Goal: Find specific page/section: Find specific page/section

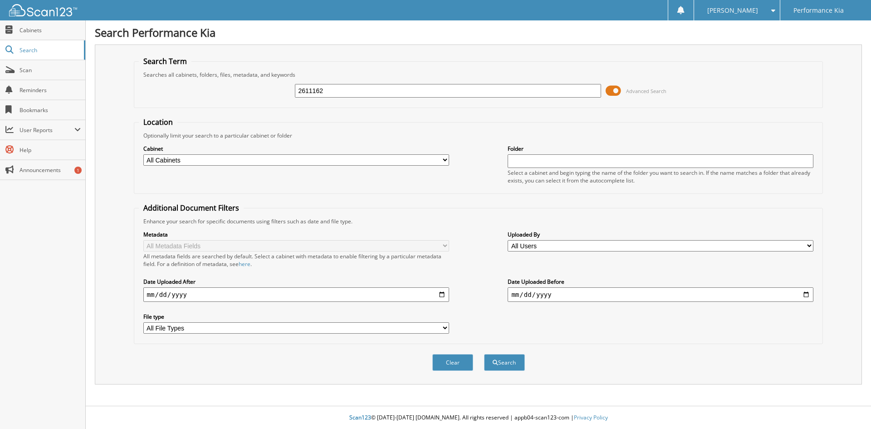
type input "2611162"
click at [484, 354] on button "Search" at bounding box center [504, 362] width 41 height 17
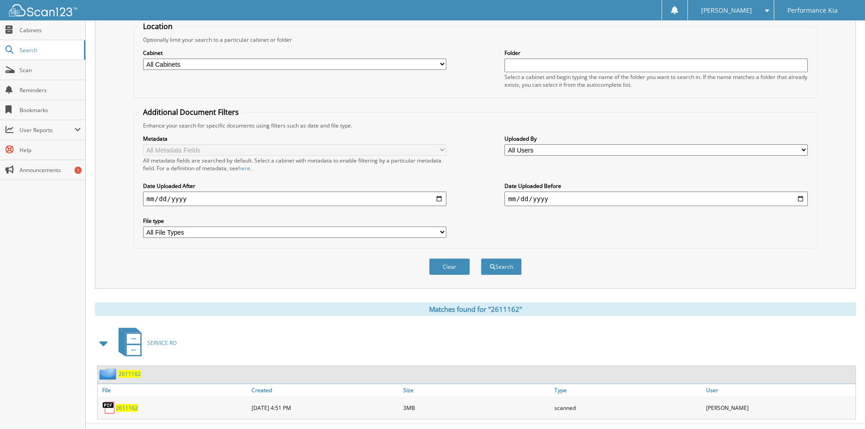
scroll to position [114, 0]
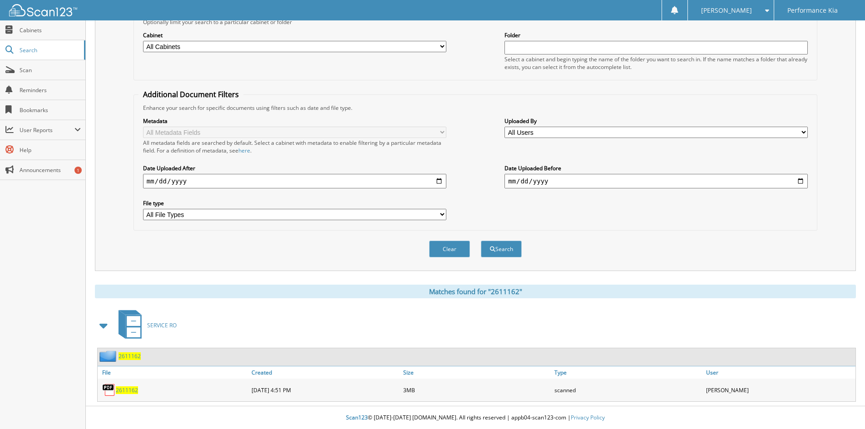
click at [125, 391] on span "2611162" at bounding box center [127, 390] width 22 height 8
